Goal: Communication & Community: Answer question/provide support

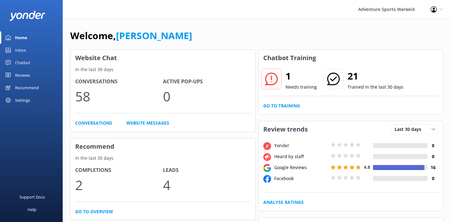
drag, startPoint x: 300, startPoint y: 87, endPoint x: 291, endPoint y: 85, distance: 10.0
click at [300, 86] on p "Needs training" at bounding box center [300, 87] width 31 height 7
click at [280, 77] on div at bounding box center [271, 79] width 21 height 21
click at [287, 74] on h2 "1" at bounding box center [300, 76] width 31 height 15
click at [289, 105] on link "Go to Training" at bounding box center [281, 105] width 37 height 7
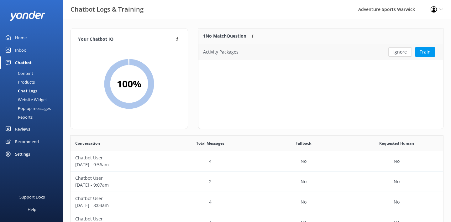
click at [217, 52] on div "Activity Packages" at bounding box center [220, 52] width 35 height 7
click at [243, 55] on div "Activity Packages" at bounding box center [289, 52] width 182 height 16
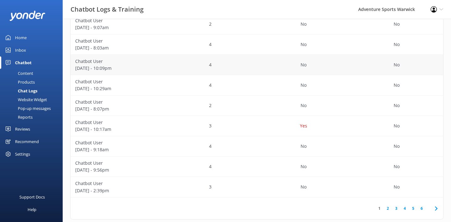
scroll to position [29, 0]
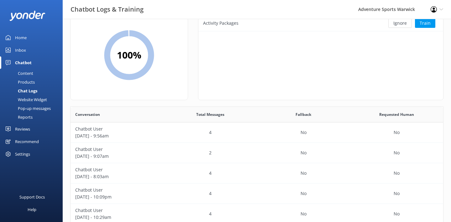
click at [20, 51] on div "Inbox" at bounding box center [20, 50] width 11 height 13
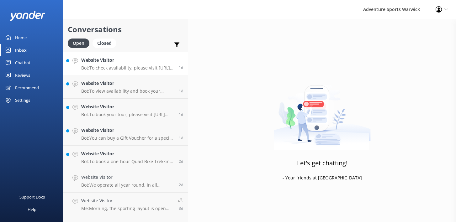
drag, startPoint x: 111, startPoint y: 65, endPoint x: 114, endPoint y: 64, distance: 3.2
click at [112, 64] on div "Website Visitor Bot: To check availability, please visit [URL][DOMAIN_NAME]." at bounding box center [127, 63] width 93 height 13
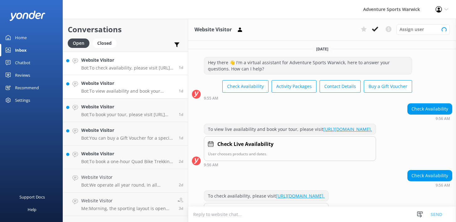
click at [128, 84] on h4 "Website Visitor" at bounding box center [127, 83] width 93 height 7
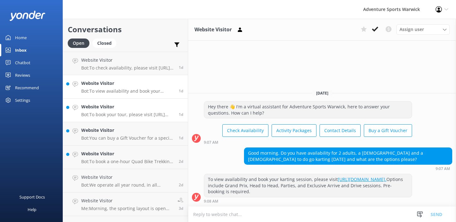
click at [117, 110] on div "Website Visitor Bot: To book your tour, please visit [URL][DOMAIN_NAME]." at bounding box center [127, 110] width 93 height 14
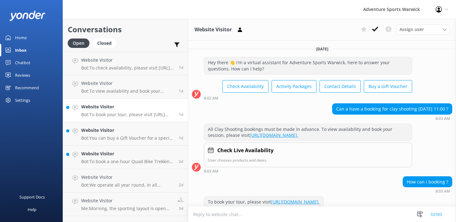
scroll to position [46, 0]
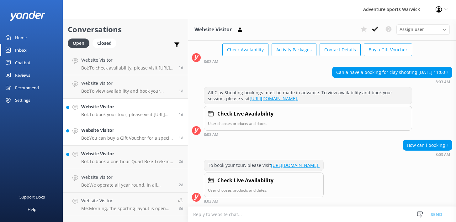
click at [133, 133] on h4 "Website Visitor" at bounding box center [127, 130] width 93 height 7
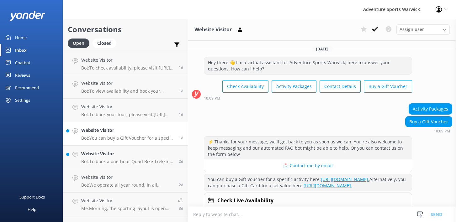
scroll to position [36, 0]
